Goal: Find specific page/section: Locate a particular part of the current website

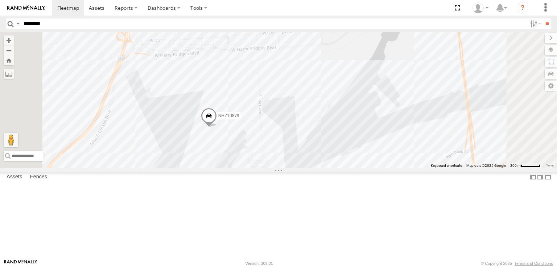
type input "********"
click at [542, 18] on input "**" at bounding box center [546, 23] width 8 height 11
click at [0, 0] on span at bounding box center [0, 0] width 0 height 0
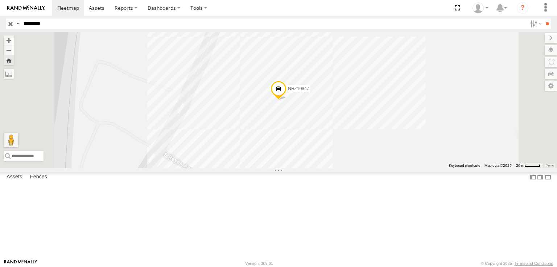
click at [286, 100] on span at bounding box center [278, 91] width 16 height 20
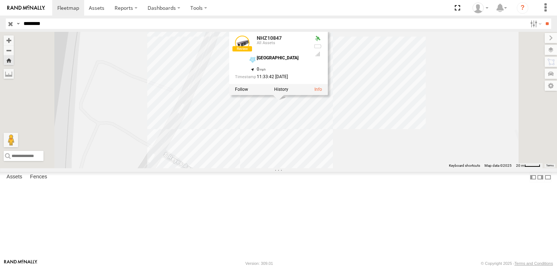
drag, startPoint x: 275, startPoint y: 95, endPoint x: 290, endPoint y: 86, distance: 17.2
click at [285, 89] on div "NHZ10847 NHZ10847 All Assets [GEOGRAPHIC_DATA] 33.86279 , -118.21232 0 11:33:42…" at bounding box center [278, 100] width 557 height 137
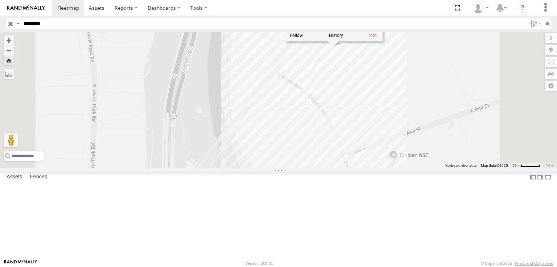
drag, startPoint x: 9, startPoint y: 21, endPoint x: 14, endPoint y: 30, distance: 10.6
click at [9, 21] on input "button" at bounding box center [10, 23] width 9 height 11
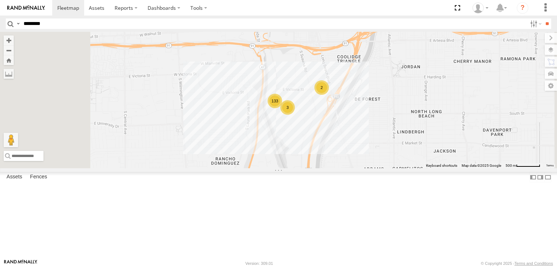
drag, startPoint x: 324, startPoint y: 218, endPoint x: 326, endPoint y: 147, distance: 70.7
click at [326, 152] on div "3 133 MCCZ242182 2" at bounding box center [278, 100] width 557 height 137
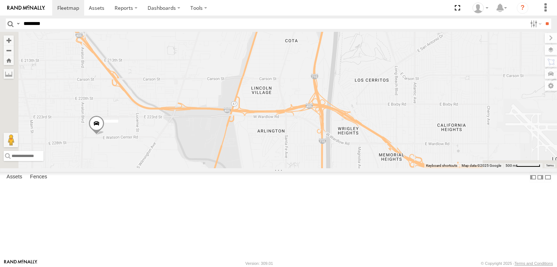
drag, startPoint x: 309, startPoint y: 191, endPoint x: 337, endPoint y: 146, distance: 52.7
click at [337, 146] on div "3 133 MCCZ242182 2" at bounding box center [278, 100] width 557 height 137
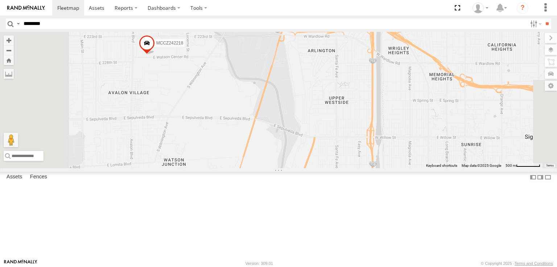
drag, startPoint x: 319, startPoint y: 189, endPoint x: 354, endPoint y: 136, distance: 63.4
click at [351, 143] on div "3 133 MCCZ242182 2 MCCZ242218" at bounding box center [278, 100] width 557 height 137
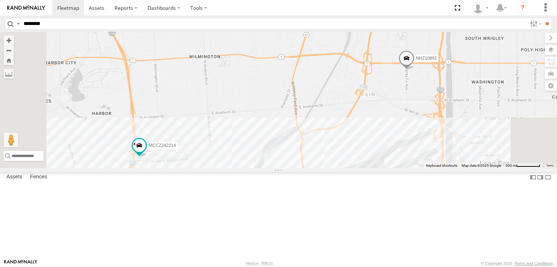
drag, startPoint x: 338, startPoint y: 167, endPoint x: 342, endPoint y: 113, distance: 53.8
click at [341, 114] on div "3 133 MCCZ242182 2 MCCZ242218 NHZ10891 MCCZ242214" at bounding box center [278, 100] width 557 height 137
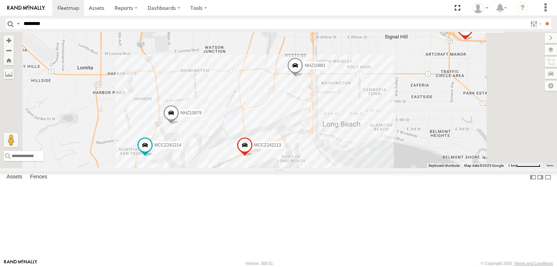
drag, startPoint x: 326, startPoint y: 105, endPoint x: 317, endPoint y: 124, distance: 20.9
click at [317, 124] on div "3 NHZ10891 NHZ10879 MCCZ242214 MCCZ242213 MCCZ242218 NHZ24640(disabled)" at bounding box center [278, 100] width 557 height 137
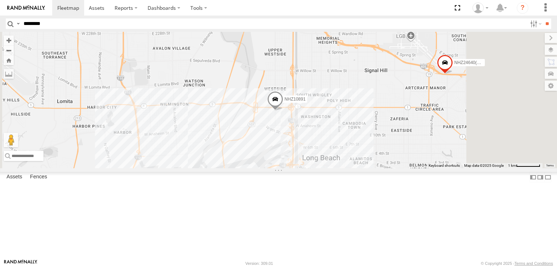
drag, startPoint x: 336, startPoint y: 93, endPoint x: 299, endPoint y: 151, distance: 68.9
click at [300, 150] on div "3 NHZ10891 MCCZ242214 MCCZ242213 MCCZ242218 NHZ24640(disabled)" at bounding box center [278, 100] width 557 height 137
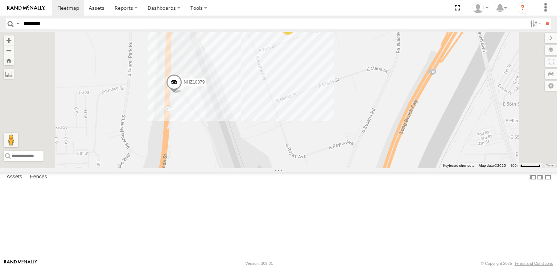
click at [182, 94] on span at bounding box center [174, 84] width 16 height 20
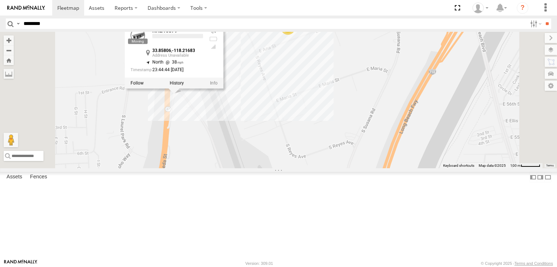
click at [201, 115] on div "NHZ10891 MCCZ242214 MCCZ242213 MCCZ242218 NHZ24640(disabled) MCCZ242182 NHZ1087…" at bounding box center [278, 100] width 557 height 137
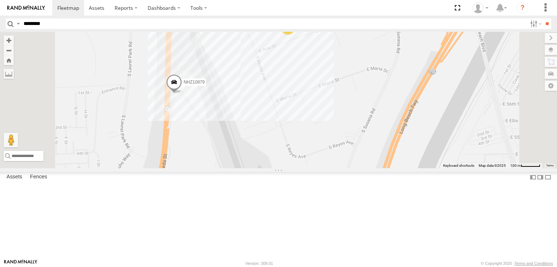
drag, startPoint x: 216, startPoint y: 53, endPoint x: 228, endPoint y: 59, distance: 13.1
click at [228, 59] on div "NHZ10891 MCCZ242214 MCCZ242213 MCCZ242218 NHZ24640(disabled) MCCZ242182 NHZ1087…" at bounding box center [278, 100] width 557 height 137
drag, startPoint x: 221, startPoint y: 75, endPoint x: 226, endPoint y: 82, distance: 7.5
click at [226, 82] on div "NHZ10891 MCCZ242214 MCCZ242213 MCCZ242218 NHZ24640(disabled) MCCZ242182 NHZ1087…" at bounding box center [278, 100] width 557 height 137
